Goal: Transaction & Acquisition: Book appointment/travel/reservation

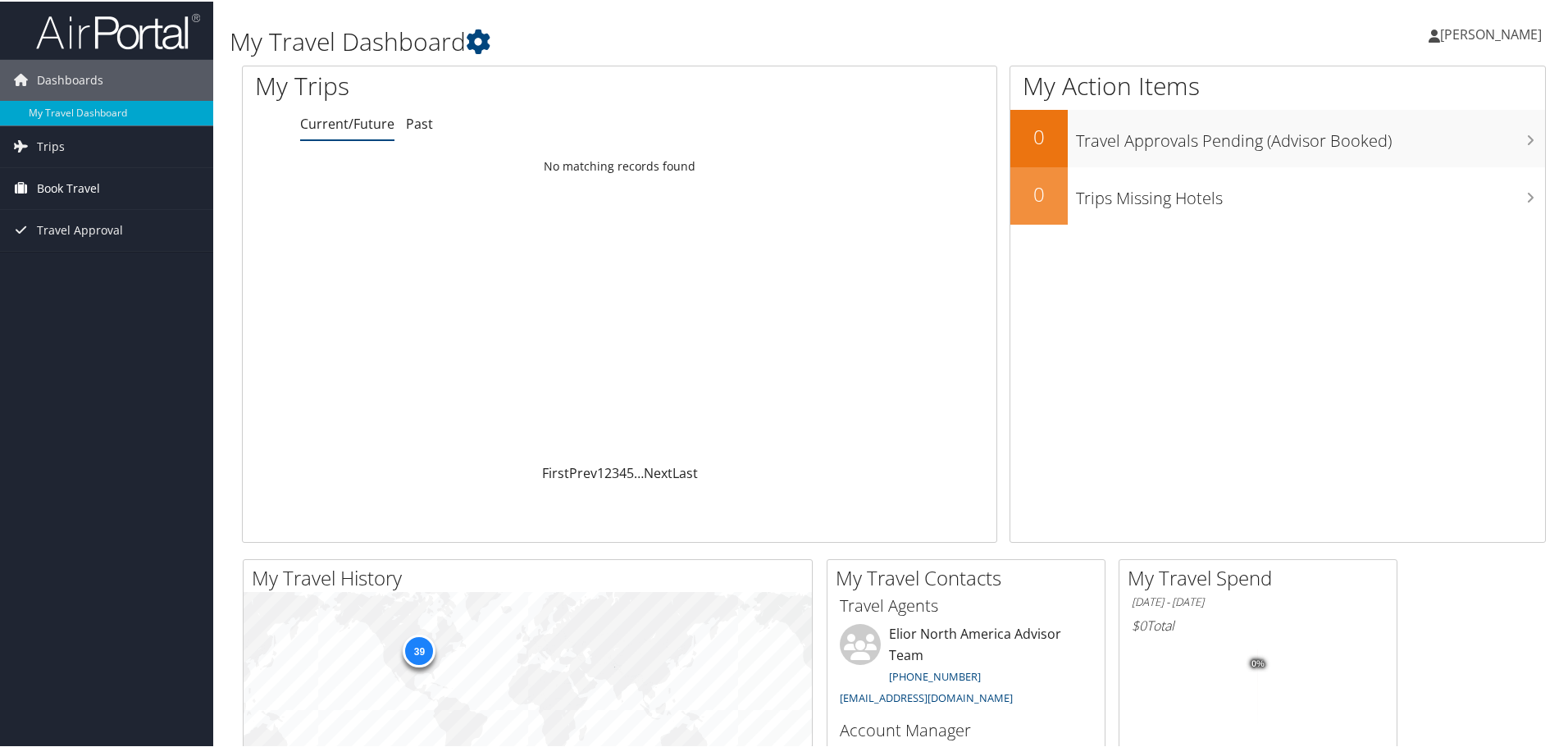
click at [78, 176] on span "Book Travel" at bounding box center [68, 187] width 63 height 41
click at [80, 267] on link "Book/Manage Online Trips" at bounding box center [106, 269] width 213 height 25
